Goal: Task Accomplishment & Management: Manage account settings

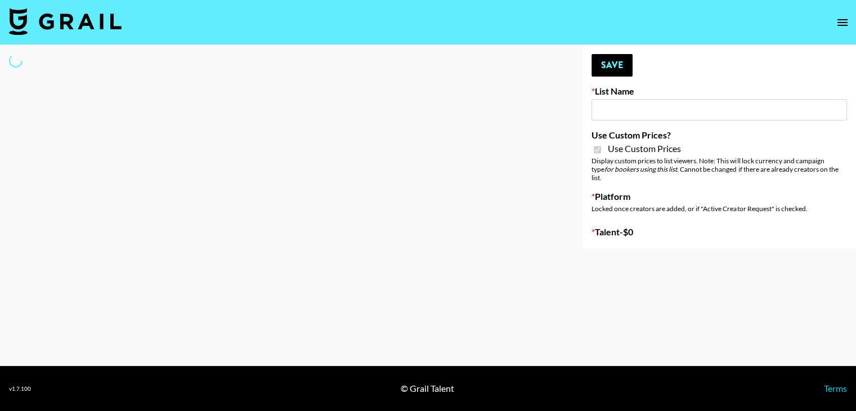
type input "[PERSON_NAME] ([DATE])"
checkbox input "true"
select select "Brand"
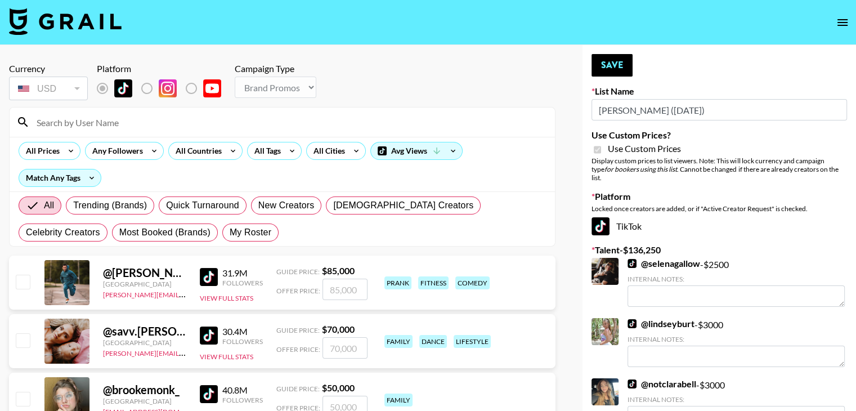
click at [162, 124] on input at bounding box center [289, 122] width 518 height 18
click at [230, 232] on span "My Roster" at bounding box center [251, 233] width 42 height 14
click at [230, 232] on input "My Roster" at bounding box center [230, 232] width 0 height 0
radio input "true"
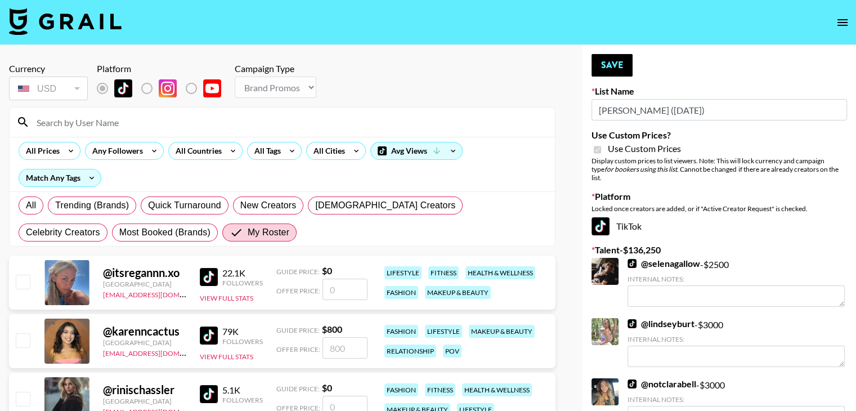
click at [342, 293] on input "number" at bounding box center [344, 289] width 45 height 21
type input "1"
checkbox input "true"
type input "1500"
click at [609, 64] on button "Save" at bounding box center [611, 65] width 41 height 23
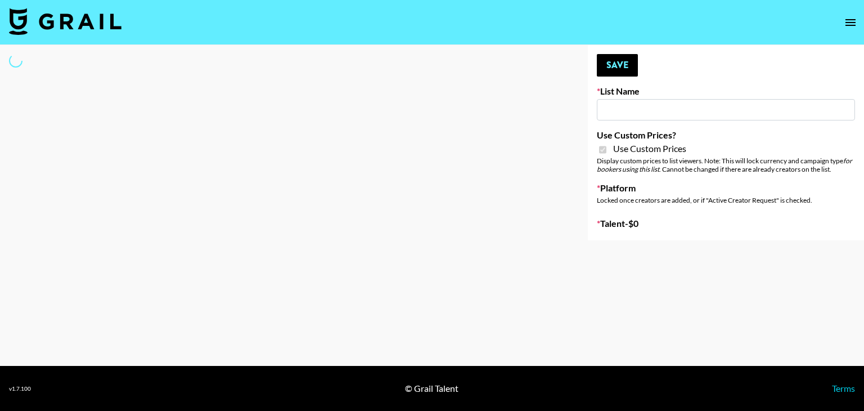
type input "Redence Beauty"
checkbox input "true"
select select "Brand"
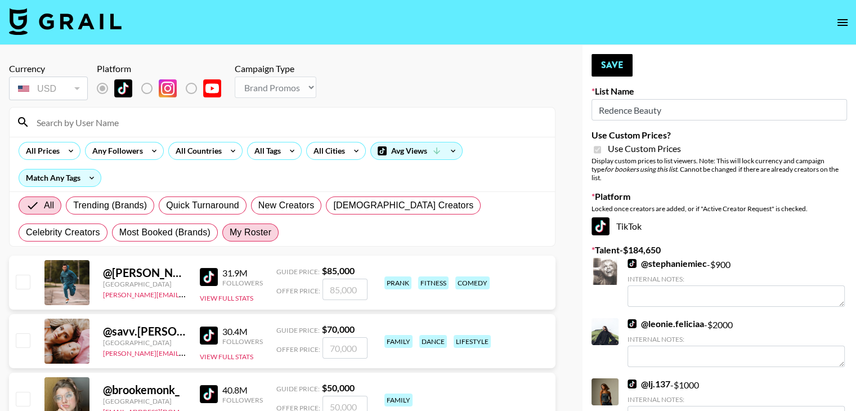
click at [230, 234] on span "My Roster" at bounding box center [251, 233] width 42 height 14
click at [230, 232] on input "My Roster" at bounding box center [230, 232] width 0 height 0
radio input "true"
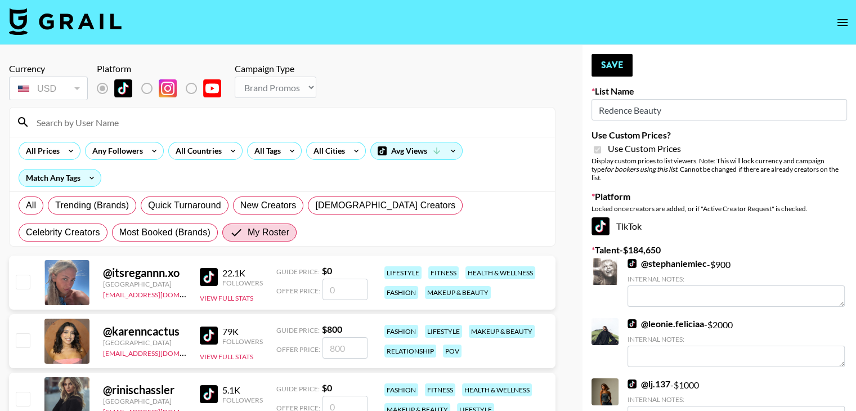
click at [336, 298] on input "number" at bounding box center [344, 289] width 45 height 21
type input "1"
checkbox input "true"
type input "1500"
click at [616, 73] on button "Save" at bounding box center [611, 65] width 41 height 23
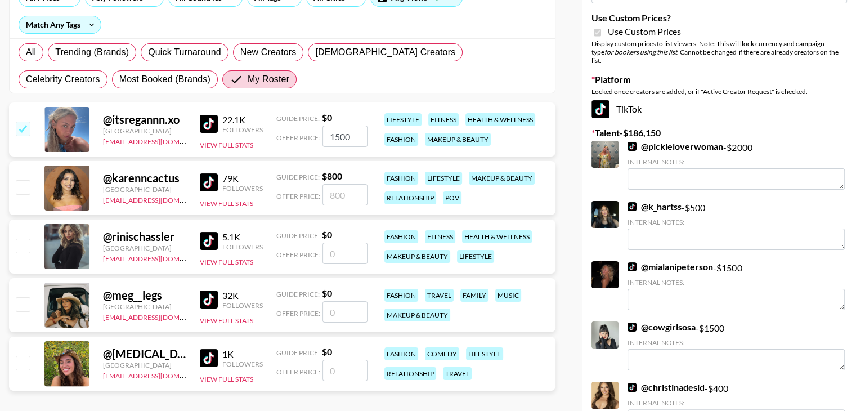
scroll to position [178, 0]
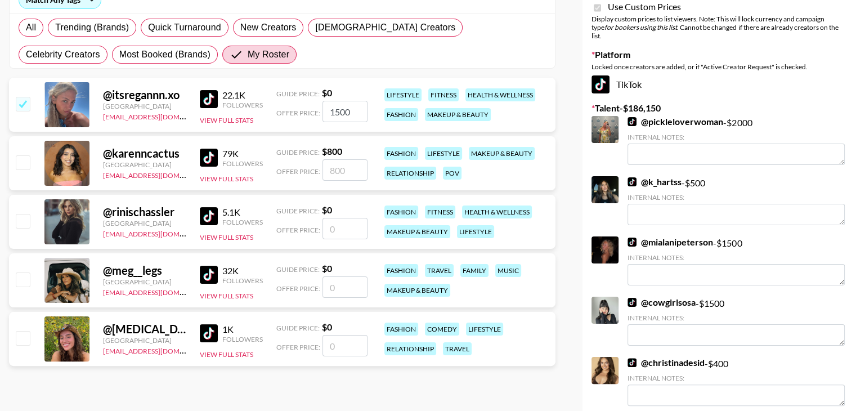
click at [341, 229] on input "number" at bounding box center [344, 228] width 45 height 21
click at [23, 227] on input "checkbox" at bounding box center [23, 221] width 14 height 14
checkbox input "false"
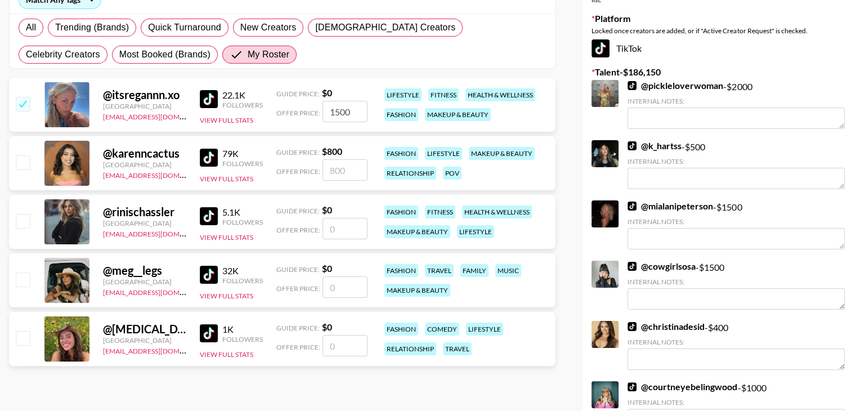
click at [335, 232] on input "number" at bounding box center [344, 228] width 45 height 21
type input "5"
checkbox input "true"
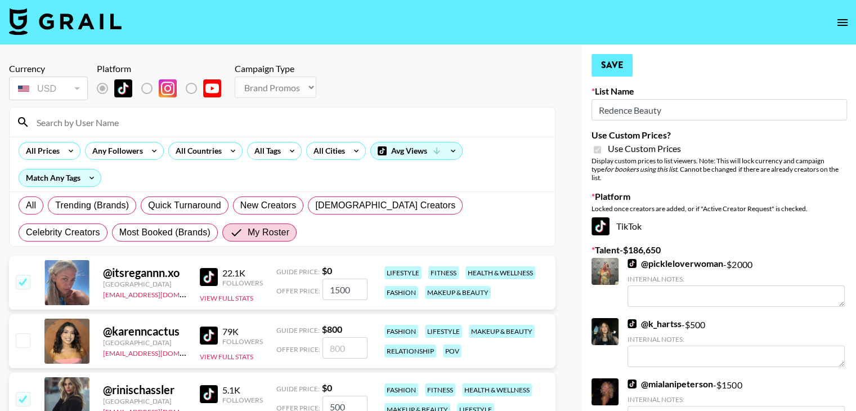
type input "500"
click at [599, 71] on button "Save" at bounding box center [611, 65] width 41 height 23
